Goal: Task Accomplishment & Management: Complete application form

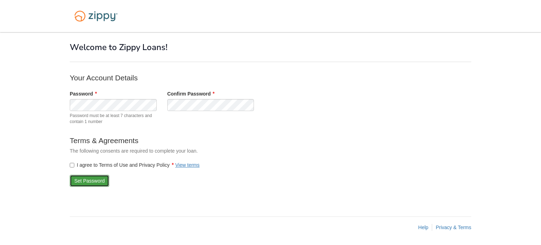
click at [88, 183] on button "Set Password" at bounding box center [89, 181] width 39 height 12
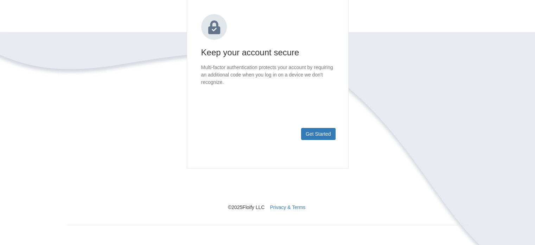
scroll to position [92, 0]
click at [320, 133] on button "Get Started" at bounding box center [318, 133] width 34 height 12
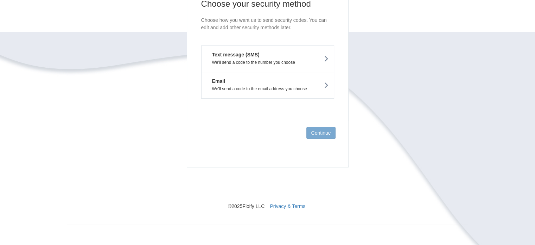
click at [260, 87] on p "We'll send a code to the email address you choose" at bounding box center [268, 88] width 122 height 5
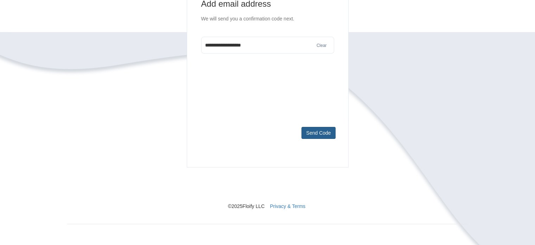
type input "**********"
click at [310, 131] on button "Send Code" at bounding box center [319, 133] width 34 height 12
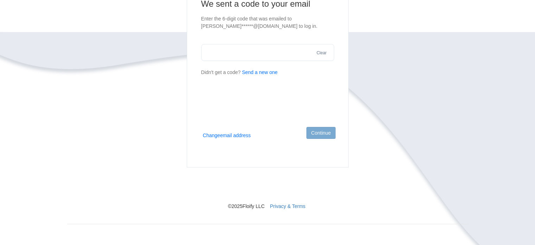
click at [228, 136] on button "Change email address" at bounding box center [227, 135] width 48 height 7
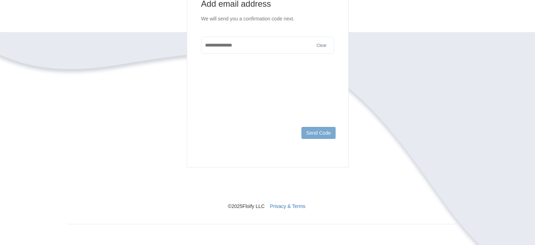
drag, startPoint x: 245, startPoint y: 46, endPoint x: 208, endPoint y: 52, distance: 37.0
click at [208, 52] on input "text" at bounding box center [267, 45] width 133 height 17
type input "**********"
click at [311, 133] on button "Send Code" at bounding box center [319, 133] width 34 height 12
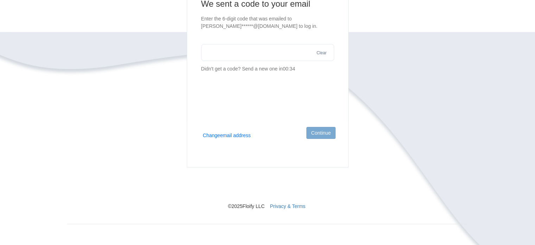
click at [215, 52] on input "text" at bounding box center [267, 52] width 133 height 17
type input "******"
click at [329, 131] on button "Continue" at bounding box center [321, 133] width 29 height 12
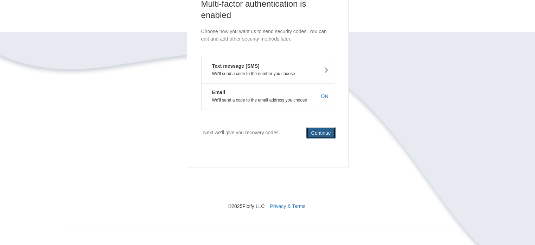
click at [319, 132] on button "Continue" at bounding box center [321, 133] width 29 height 12
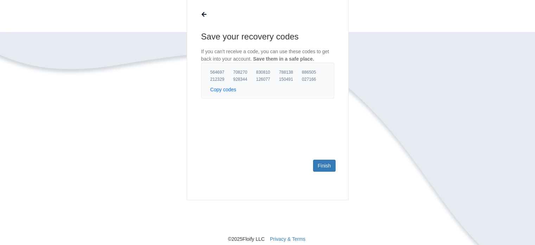
scroll to position [57, 0]
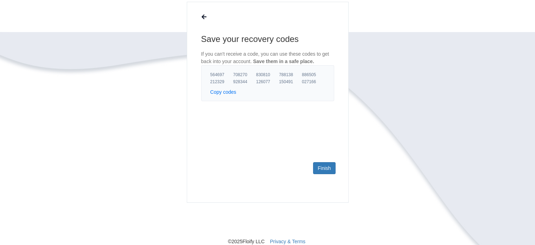
click at [232, 90] on button "Copy codes" at bounding box center [223, 91] width 26 height 7
click at [327, 169] on link "Finish" at bounding box center [324, 168] width 22 height 12
